Goal: Transaction & Acquisition: Book appointment/travel/reservation

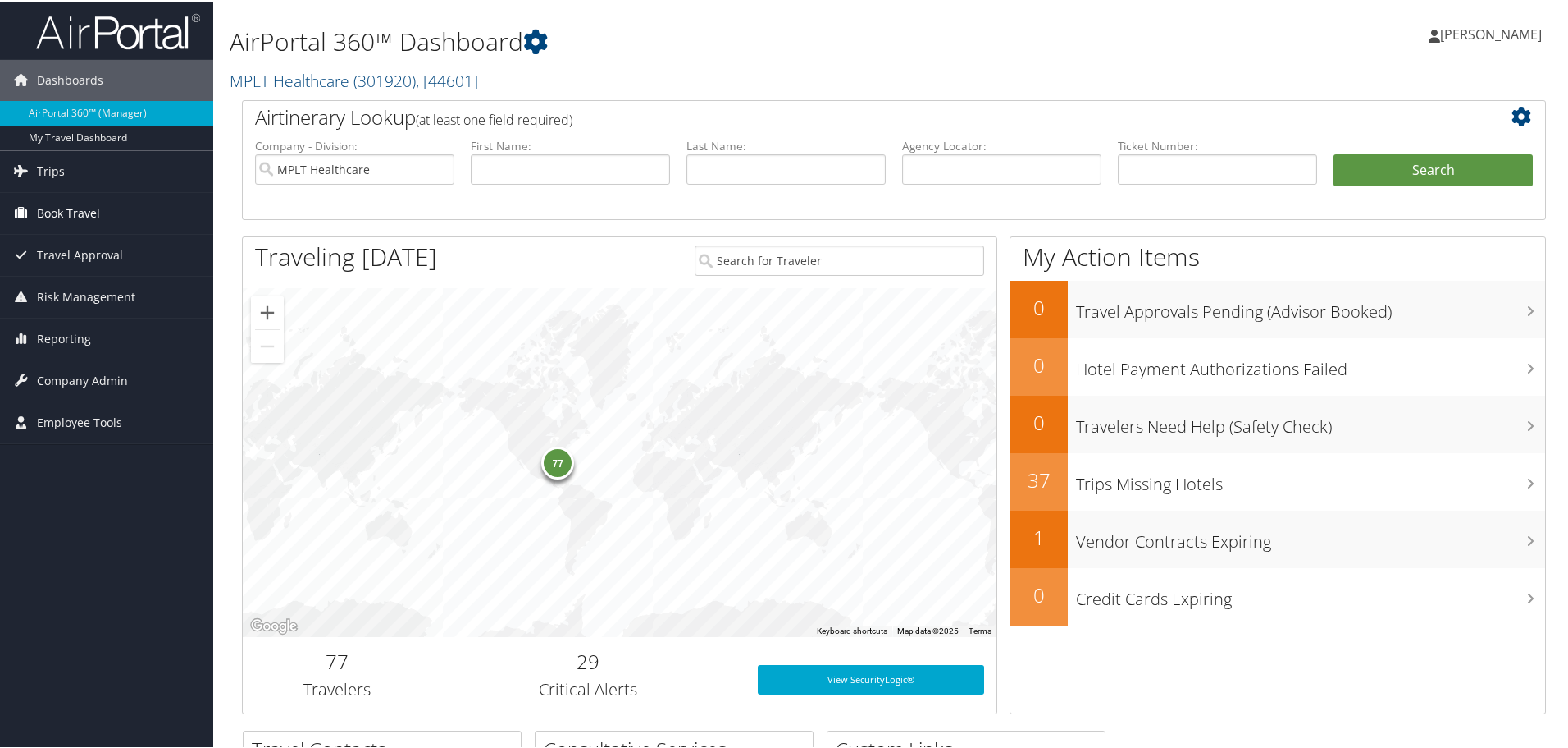
click at [46, 217] on span "Book Travel" at bounding box center [68, 211] width 63 height 41
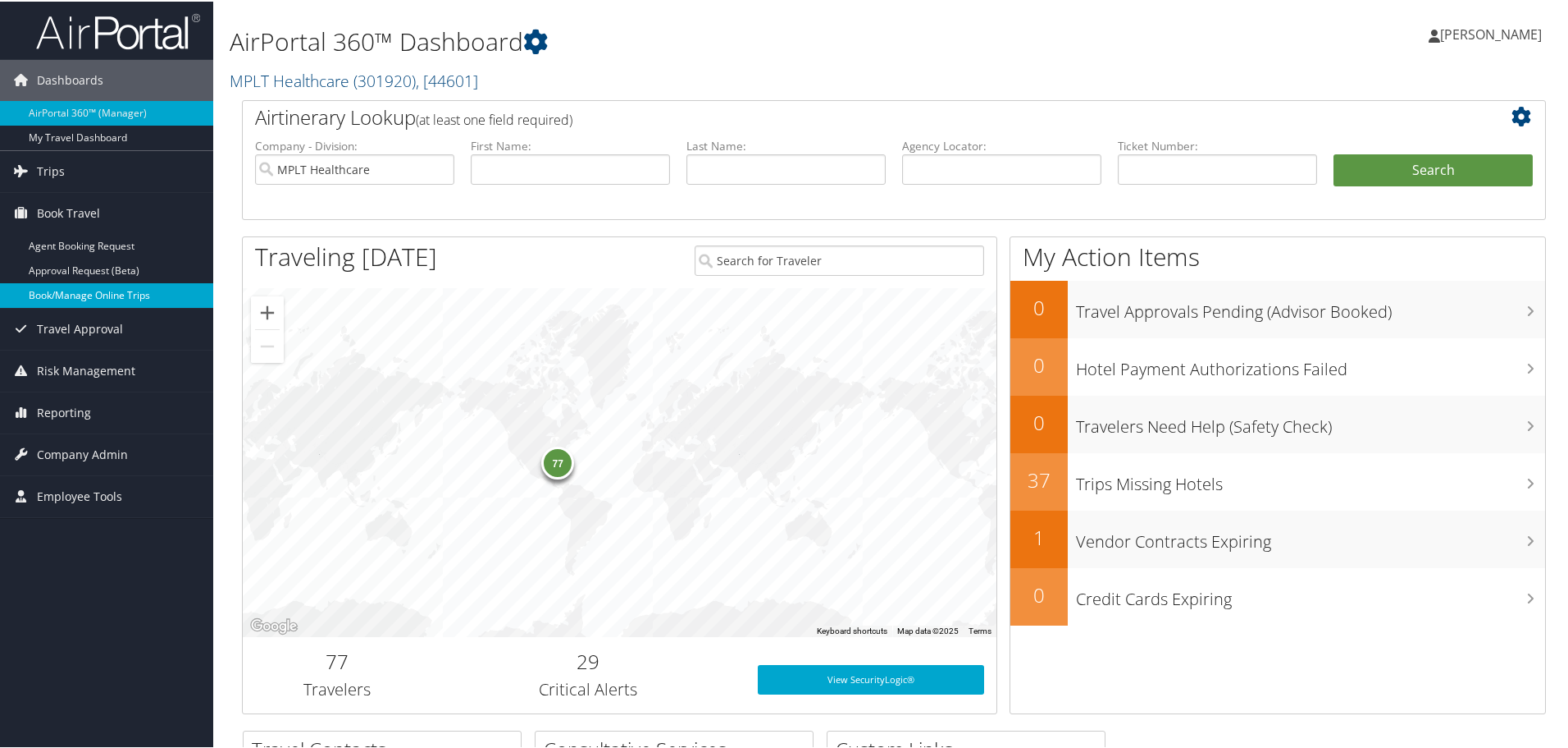
click at [41, 293] on link "Book/Manage Online Trips" at bounding box center [106, 294] width 213 height 25
